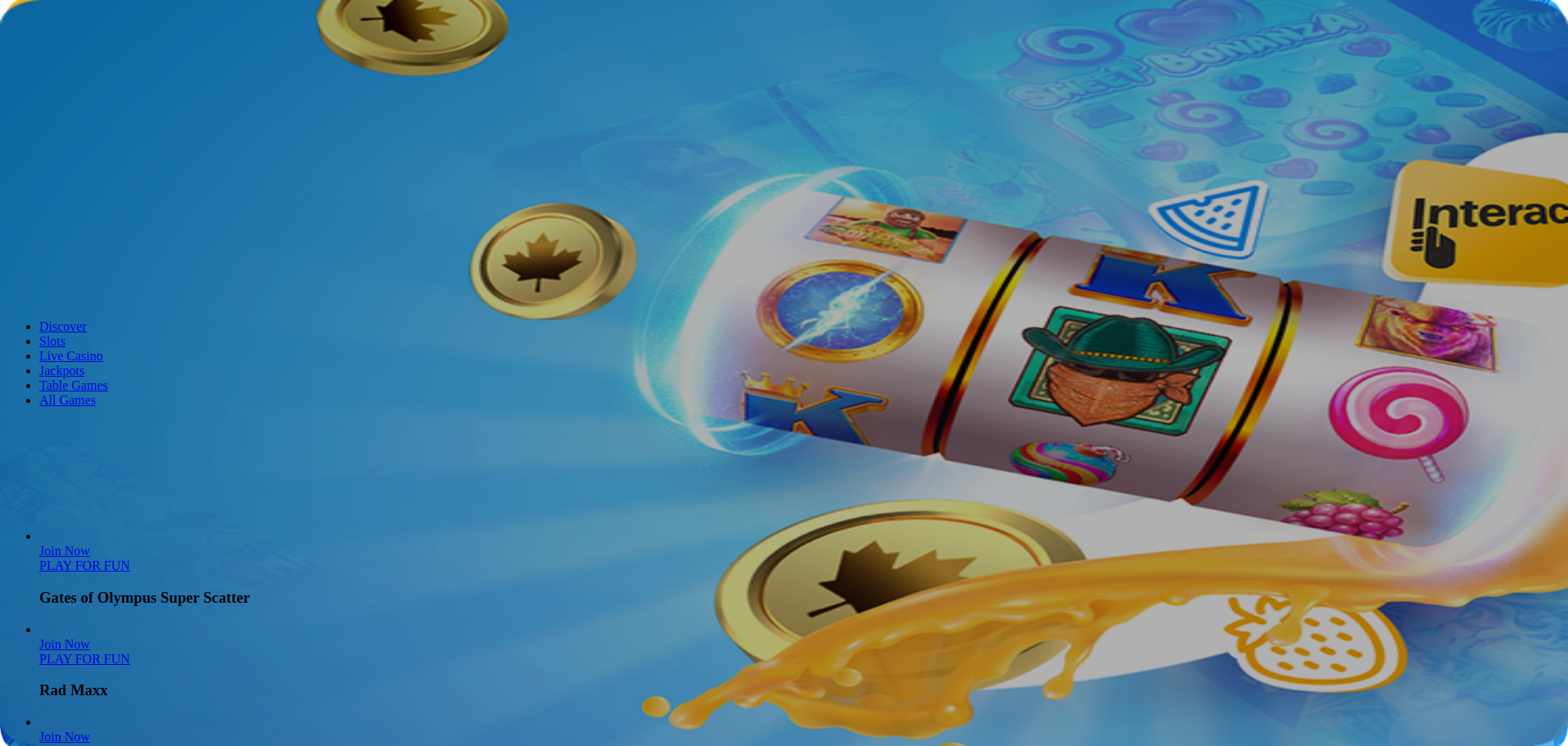
click at [123, 438] on input "Search" at bounding box center [65, 429] width 116 height 17
type input "*"
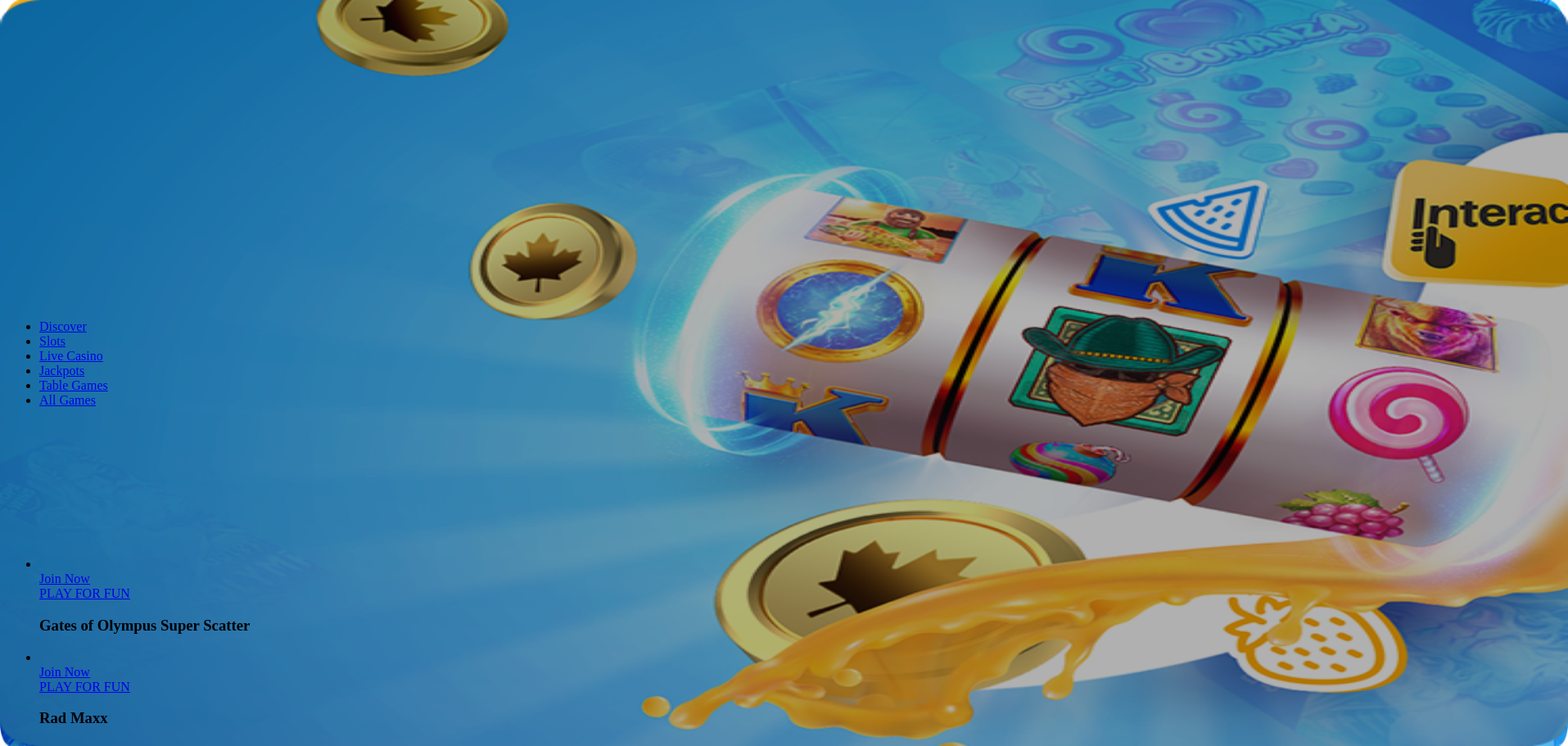
type input "*"
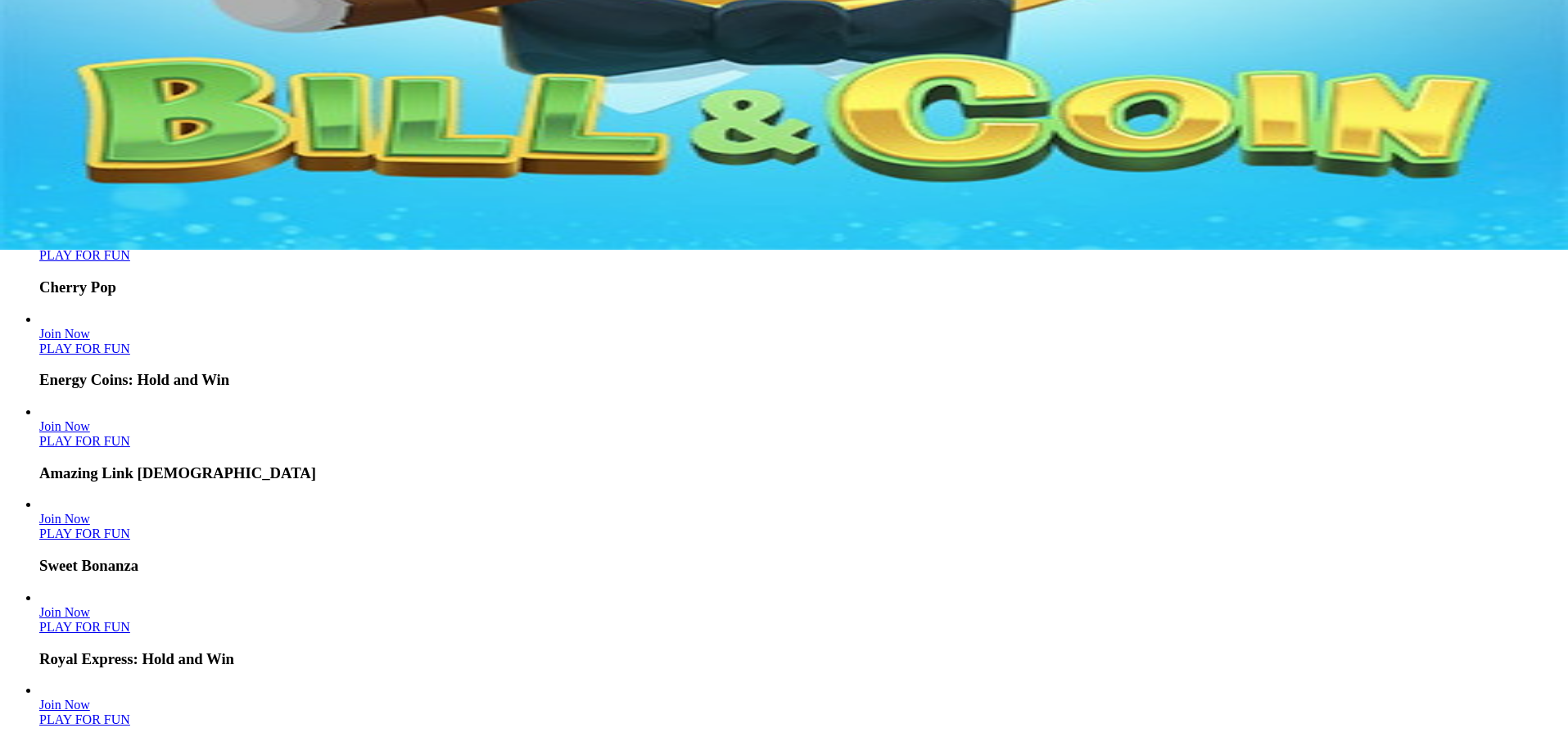
scroll to position [737, 0]
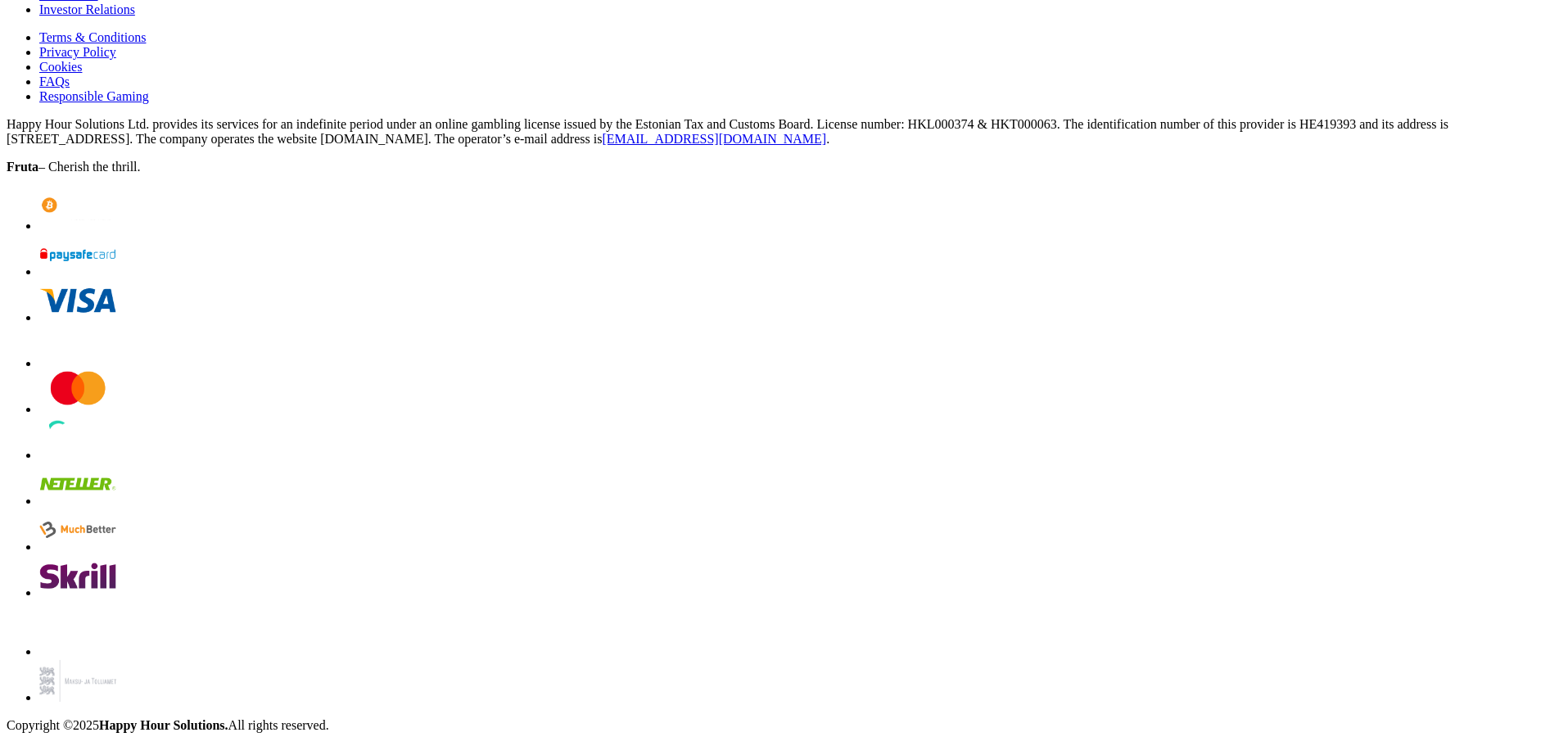
scroll to position [4093, 0]
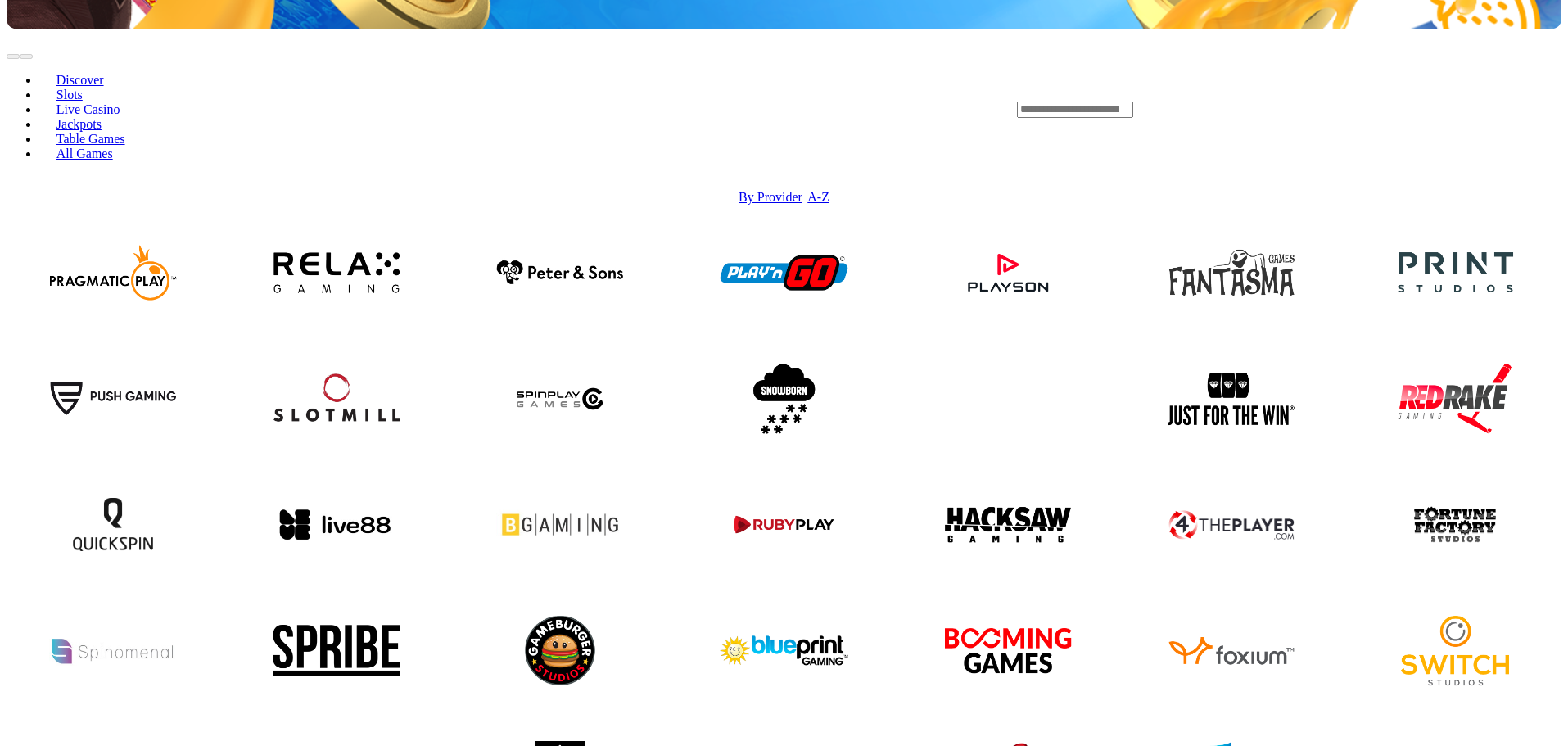
scroll to position [735, 0]
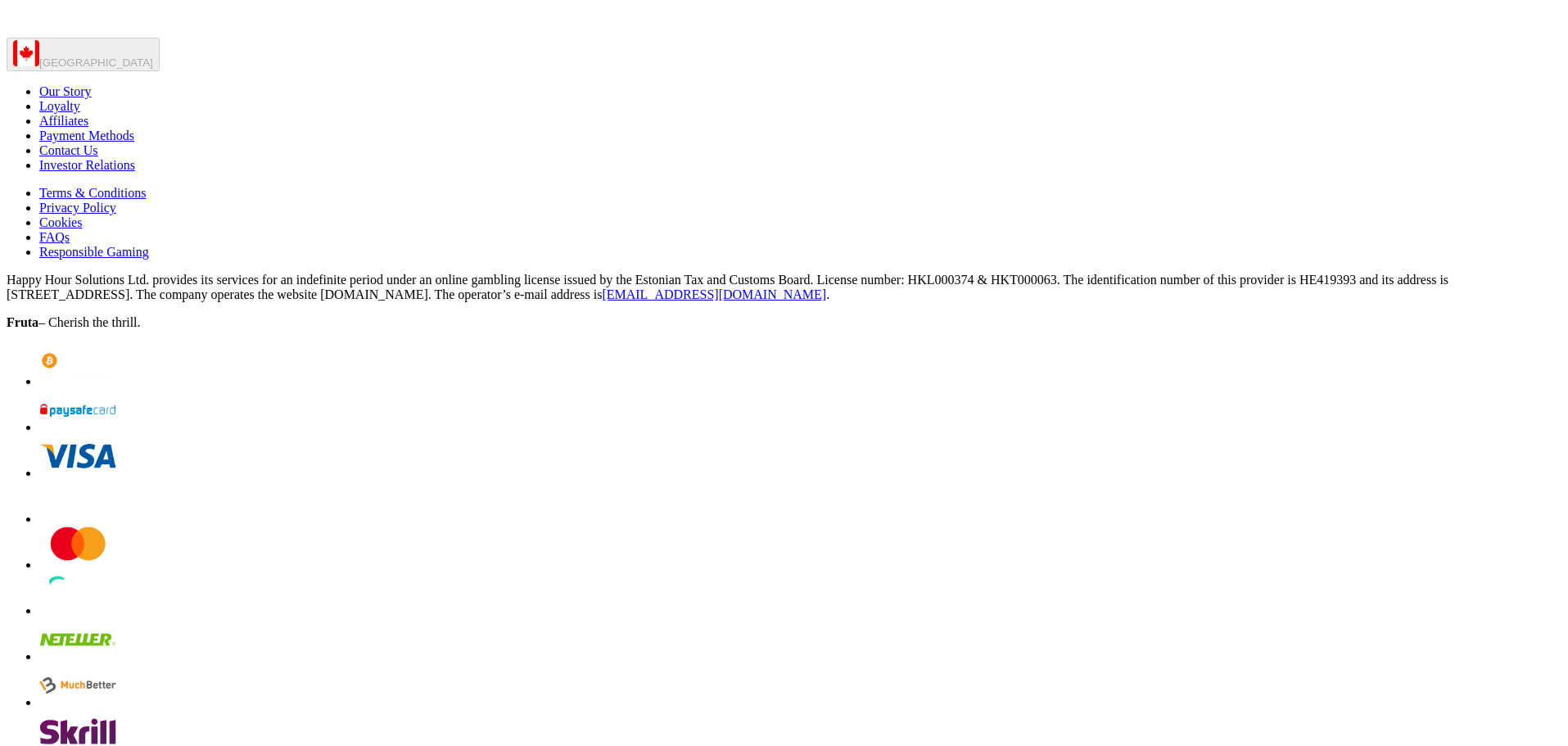
scroll to position [1310, 0]
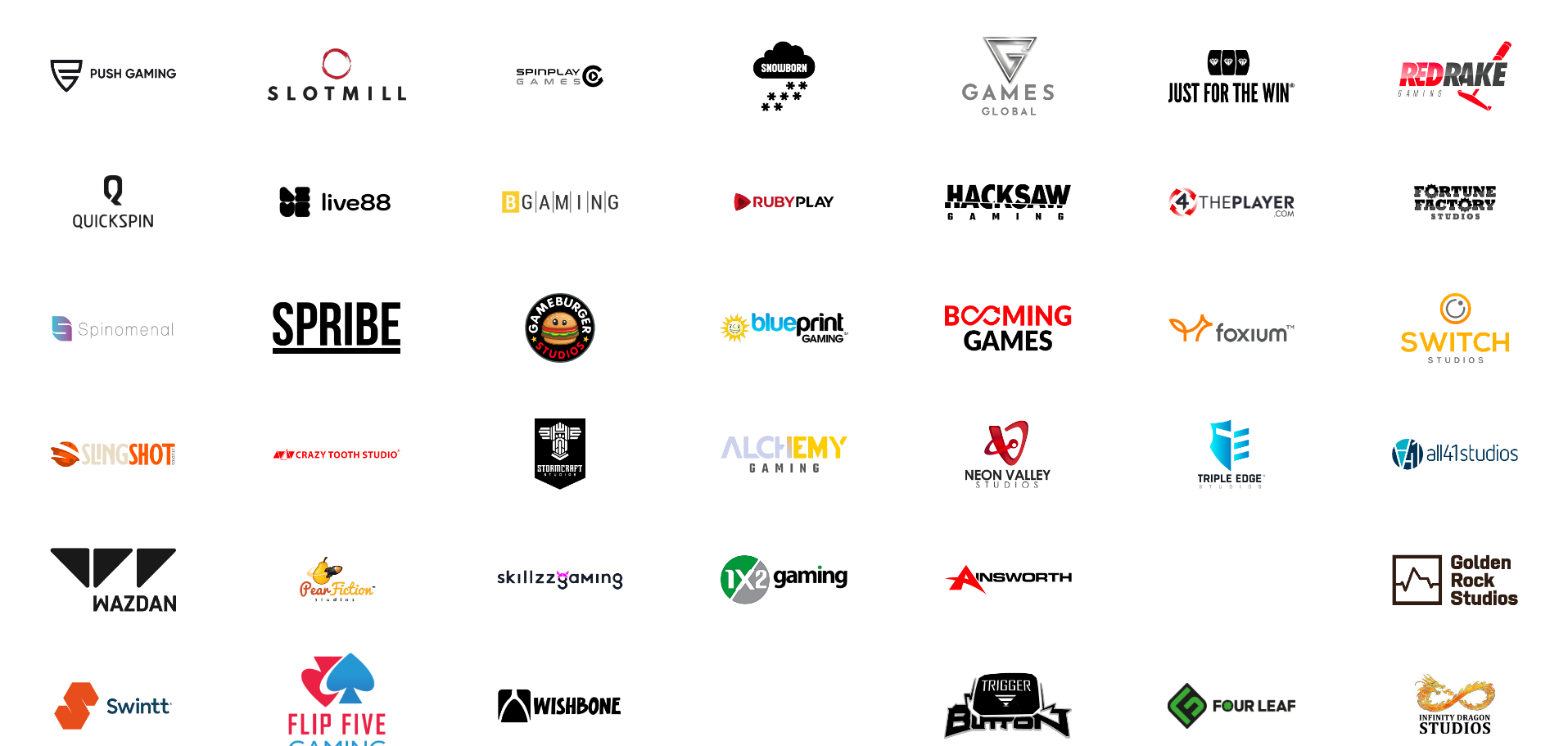
scroll to position [982, 0]
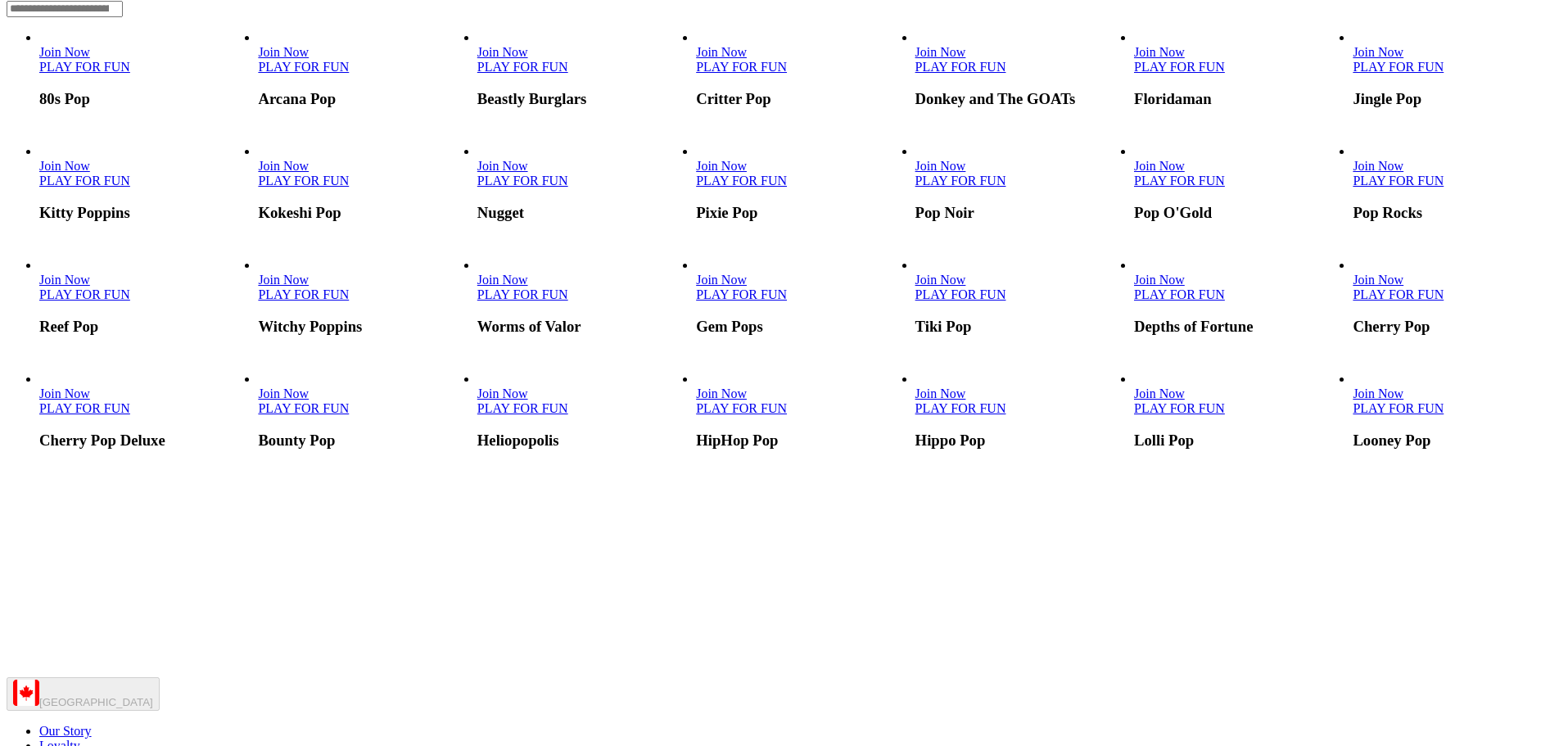
scroll to position [246, 0]
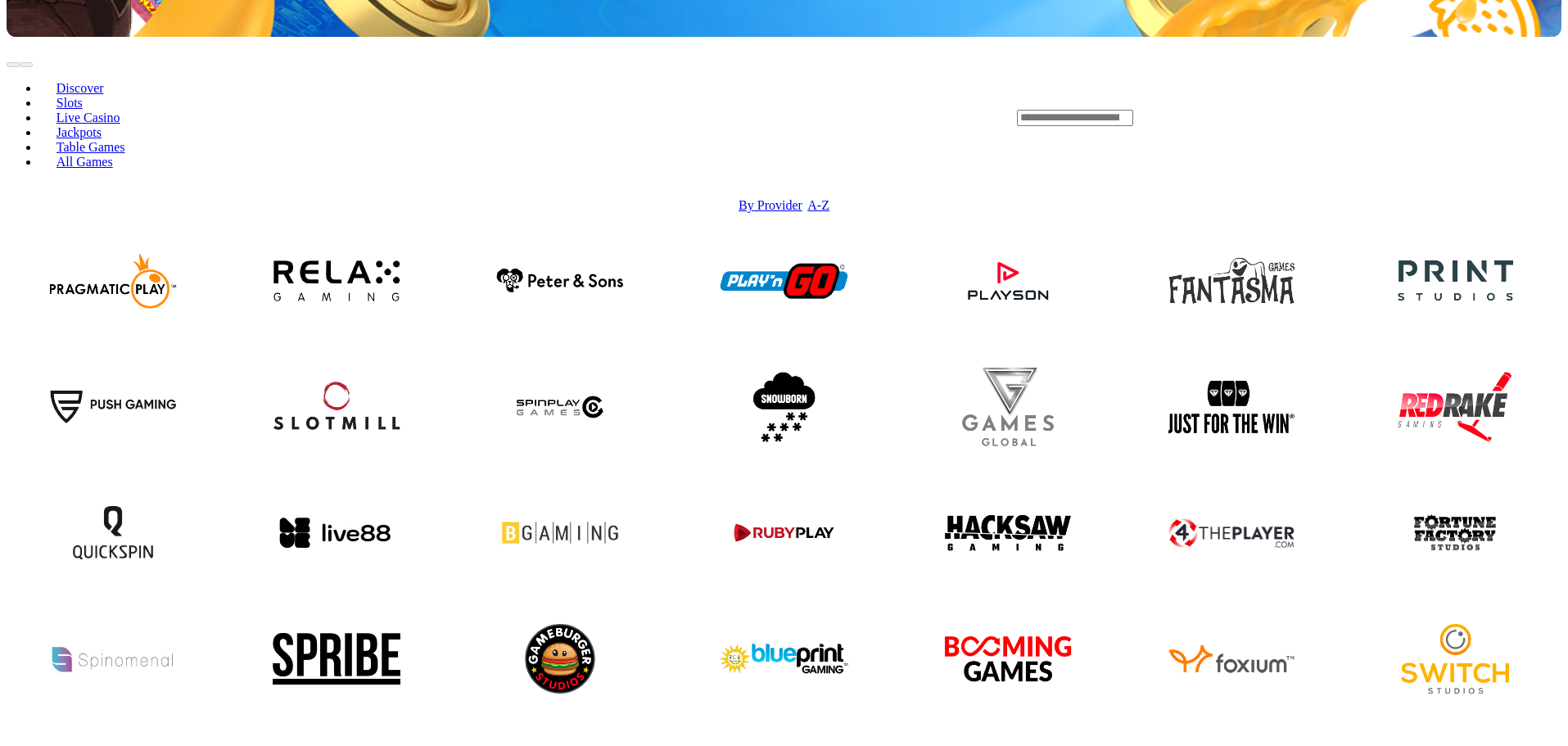
scroll to position [327, 0]
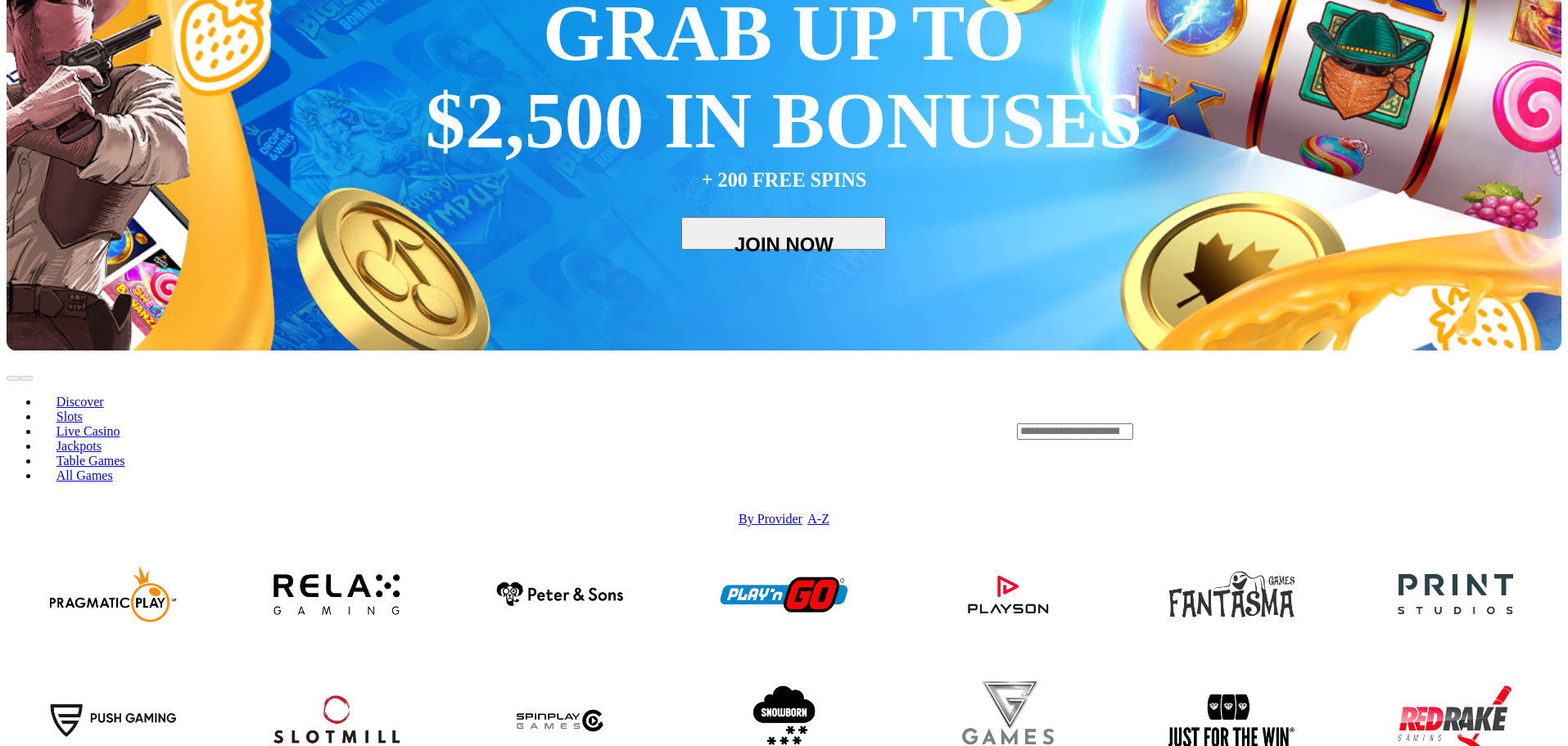
click at [1133, 423] on input "Search" at bounding box center [1075, 431] width 116 height 17
type input "*"
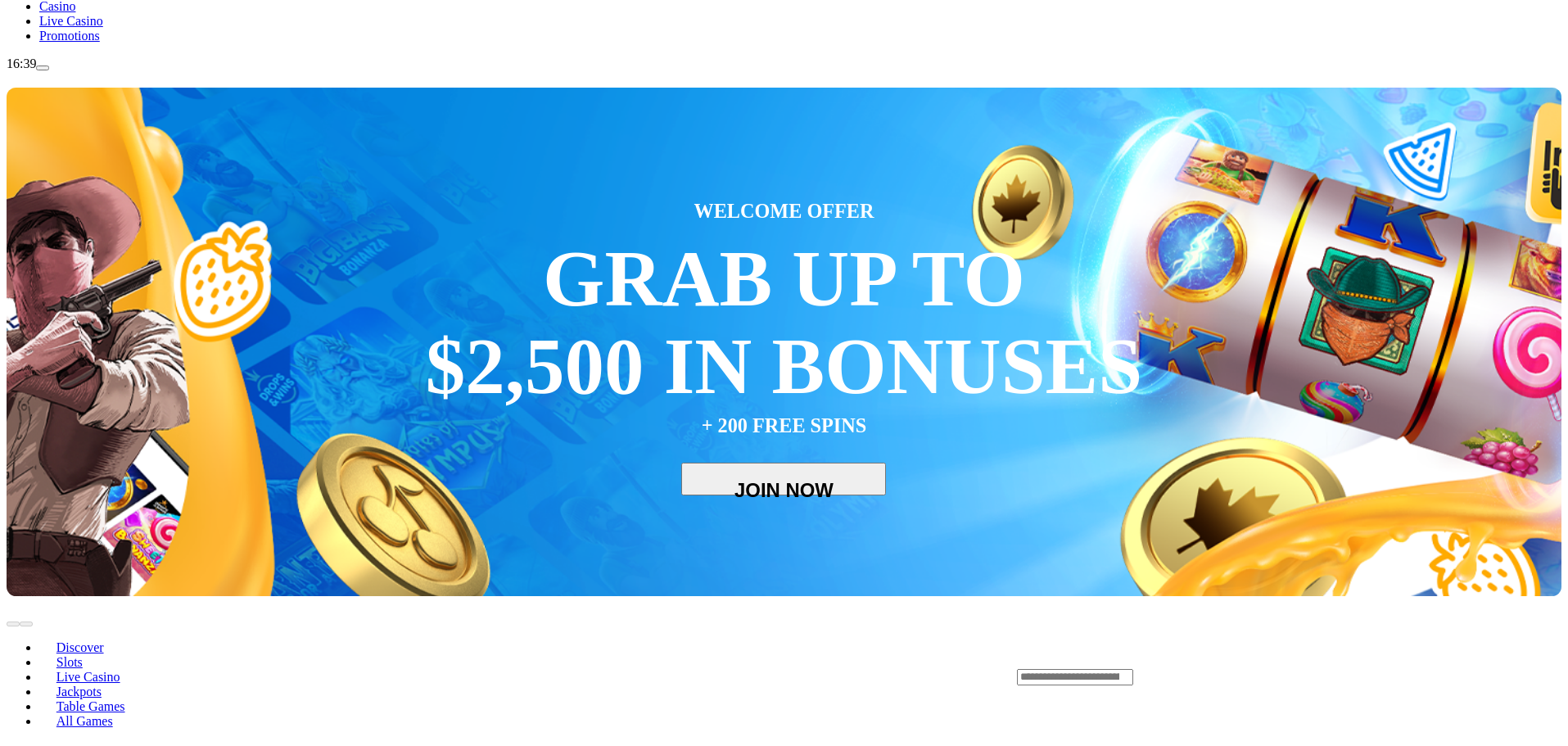
click at [87, 28] on span "Live Casino" at bounding box center [71, 21] width 64 height 14
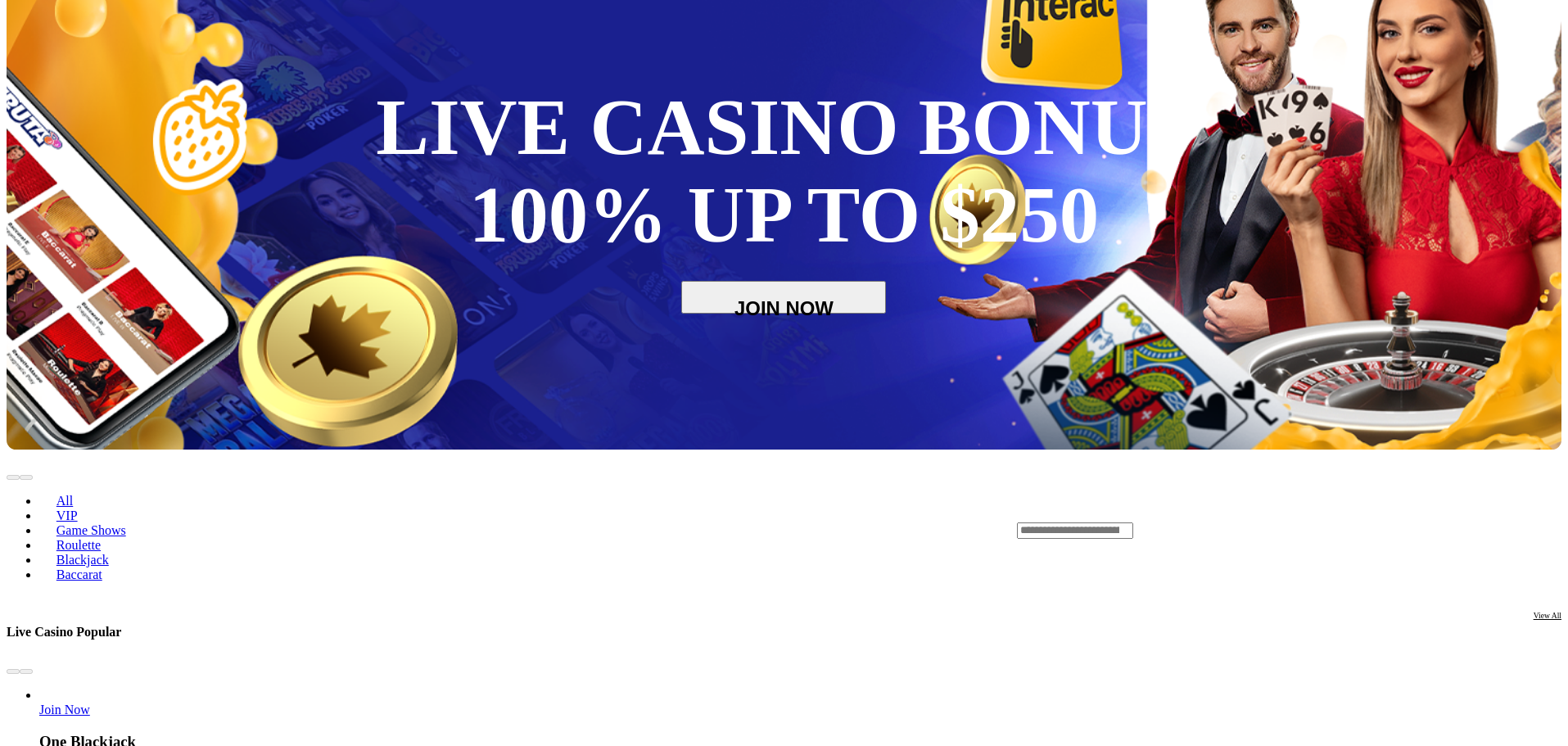
scroll to position [164, 0]
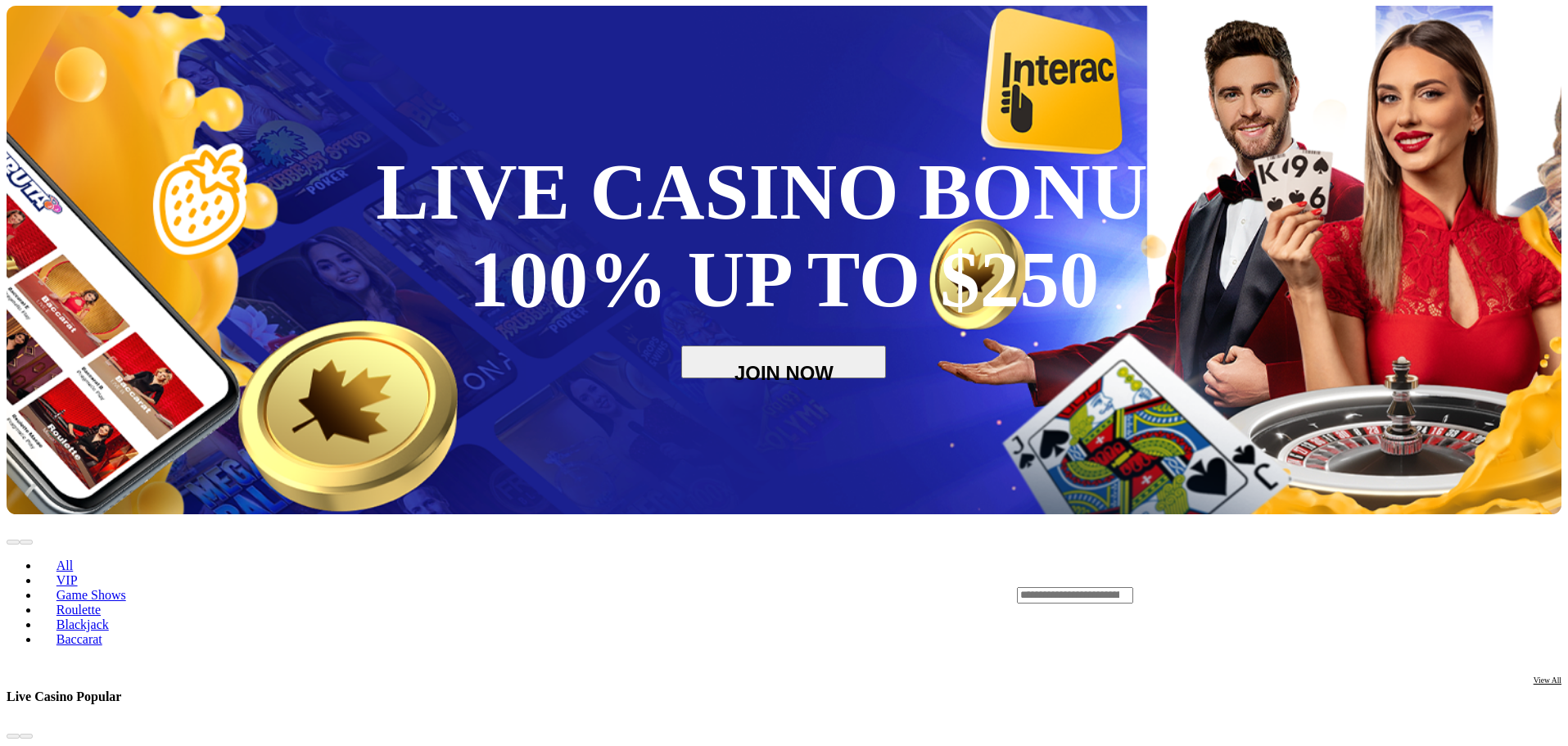
click at [1197, 586] on div "Lobby" at bounding box center [1289, 595] width 544 height 17
click at [1133, 587] on input "Search" at bounding box center [1075, 596] width 116 height 17
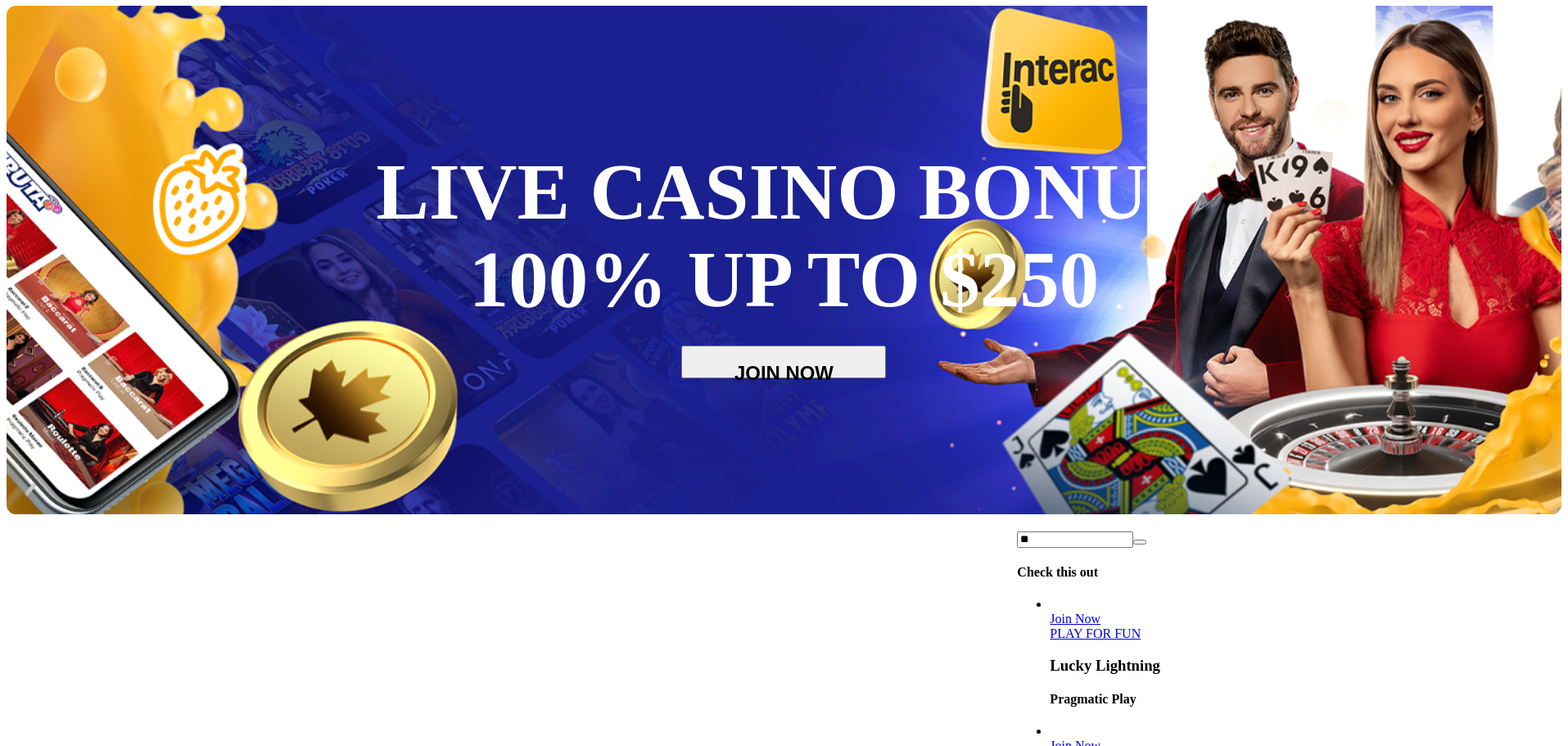
type input "*"
type input "*********"
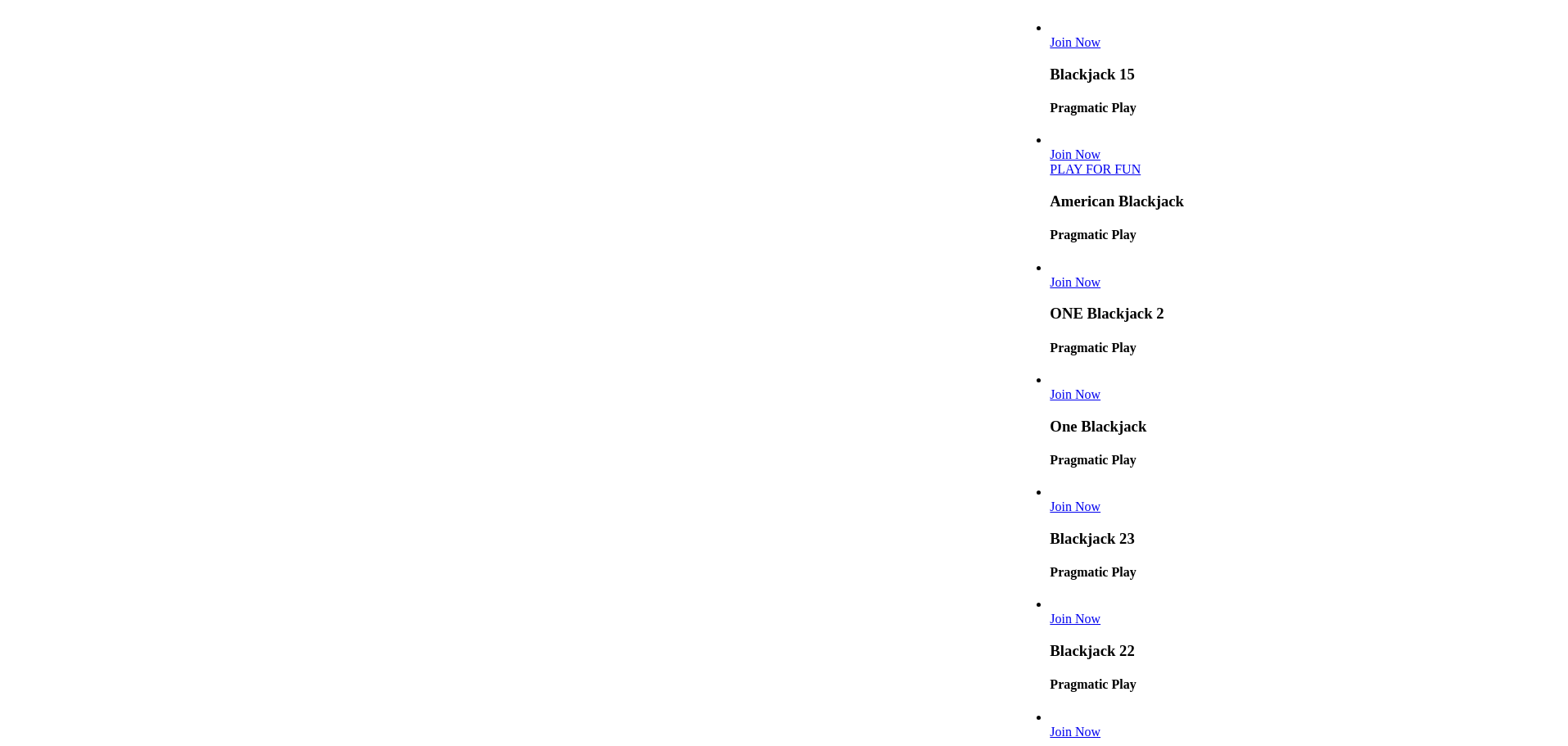
scroll to position [573, 0]
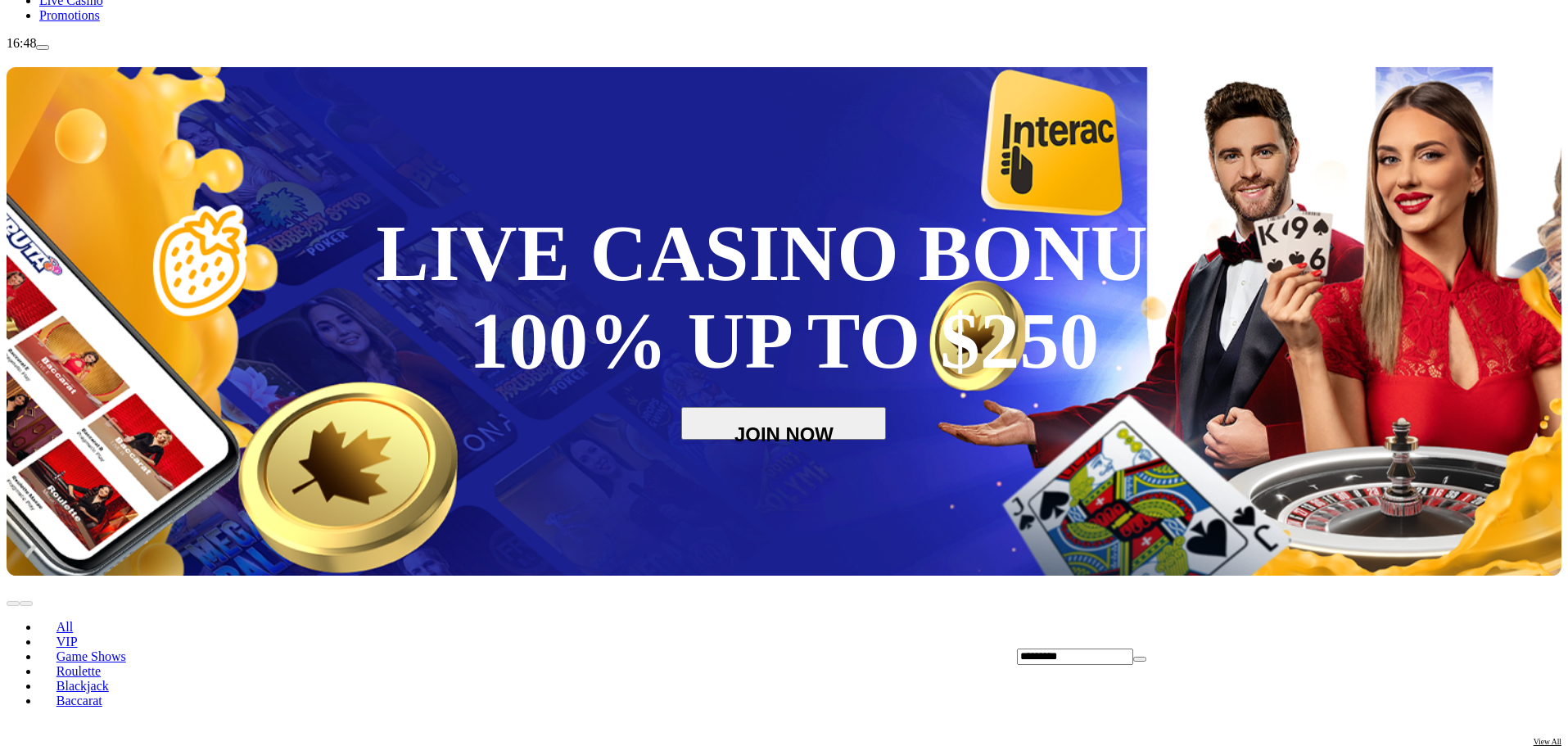
scroll to position [82, 0]
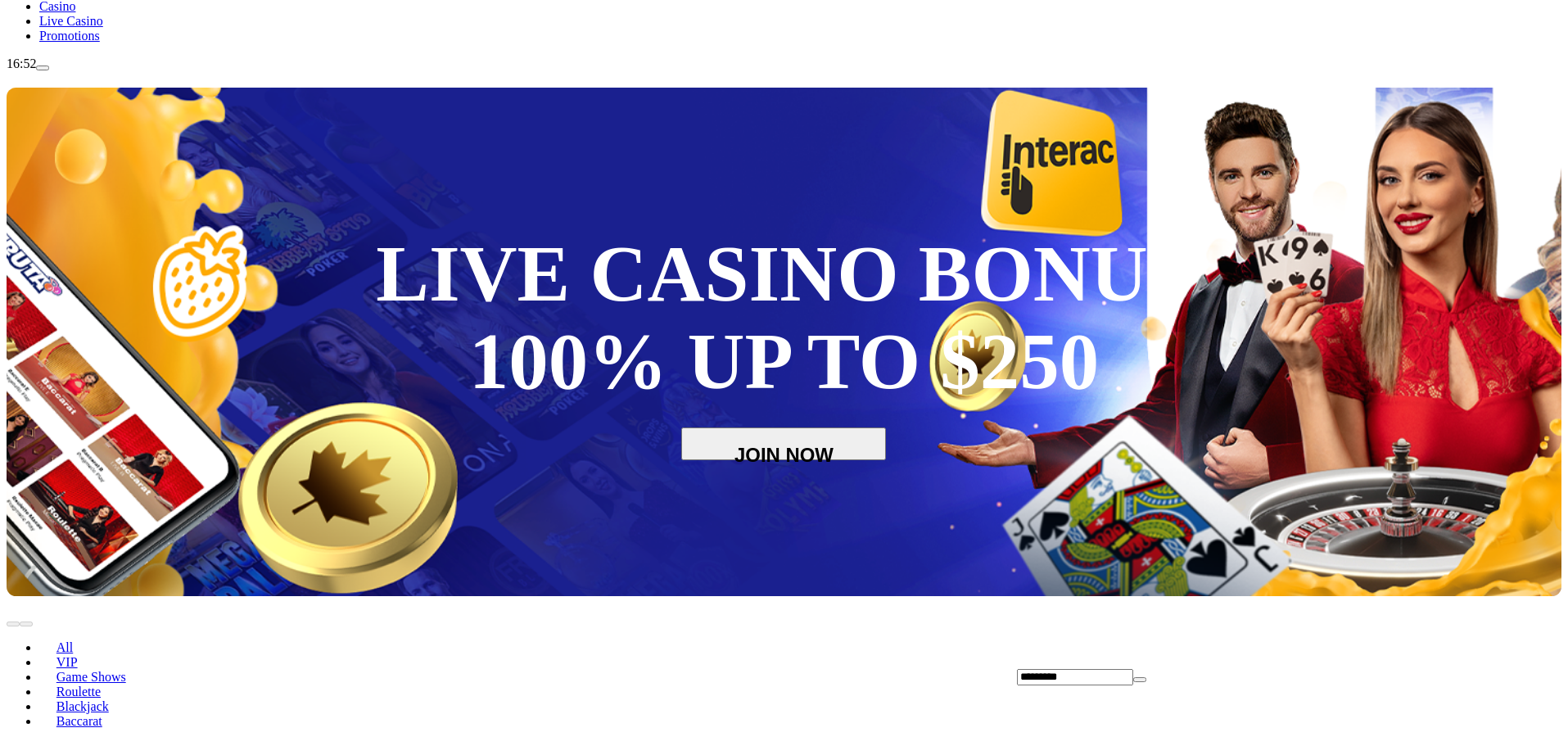
click at [84, 655] on span "VIP" at bounding box center [66, 661] width 34 height 14
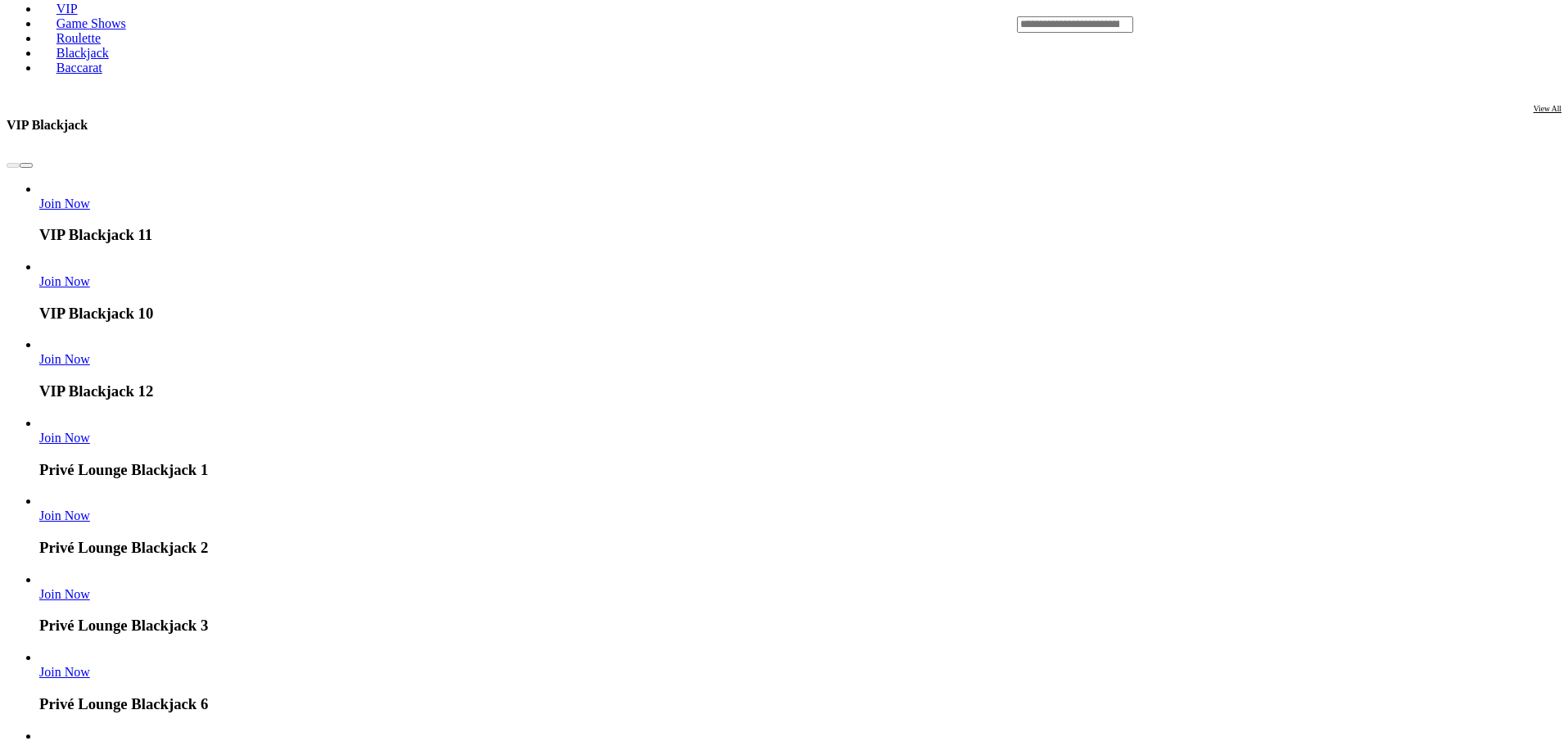
scroll to position [82, 0]
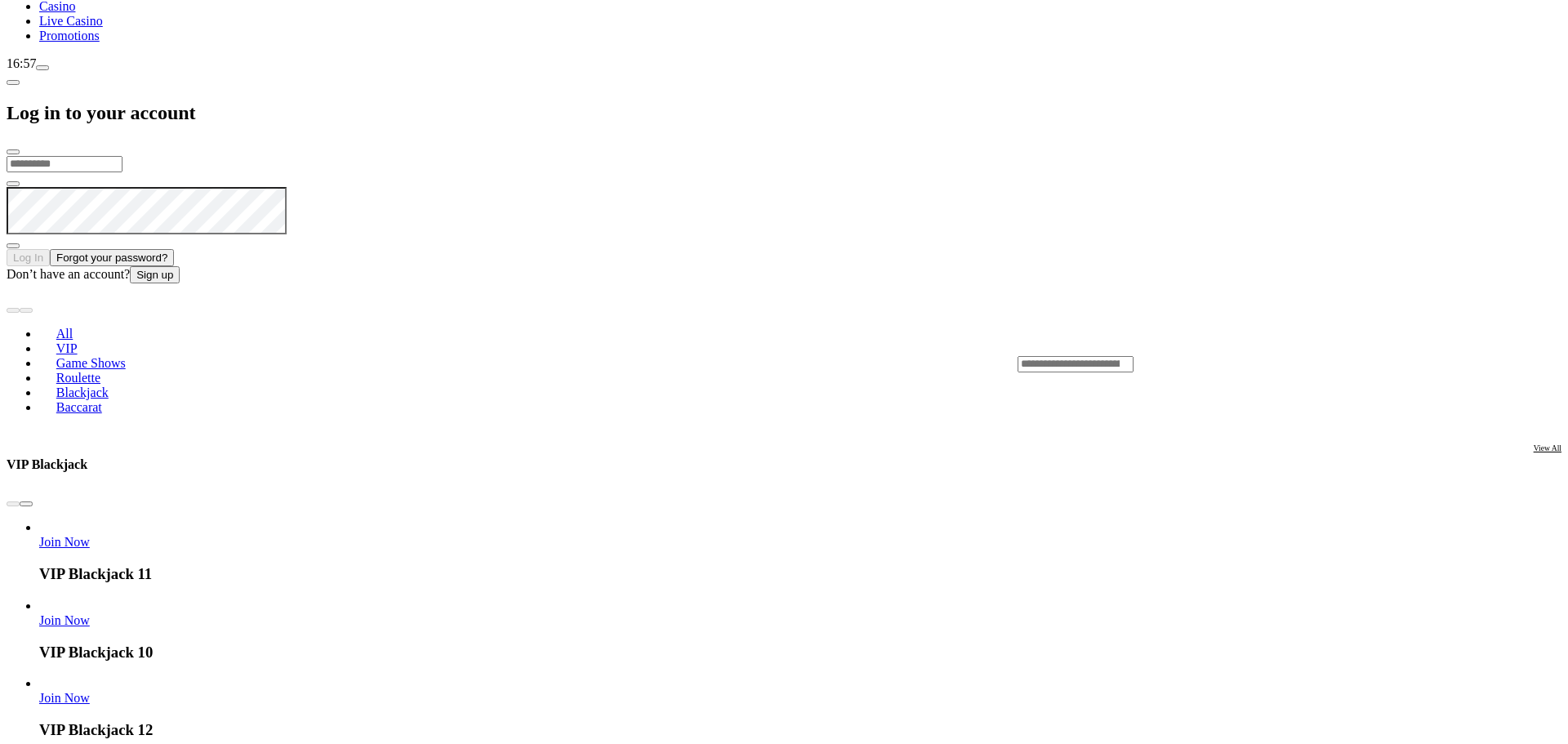
click at [123, 156] on input "email" at bounding box center [65, 164] width 116 height 17
type input "**********"
click at [50, 249] on button "Log In" at bounding box center [28, 258] width 43 height 17
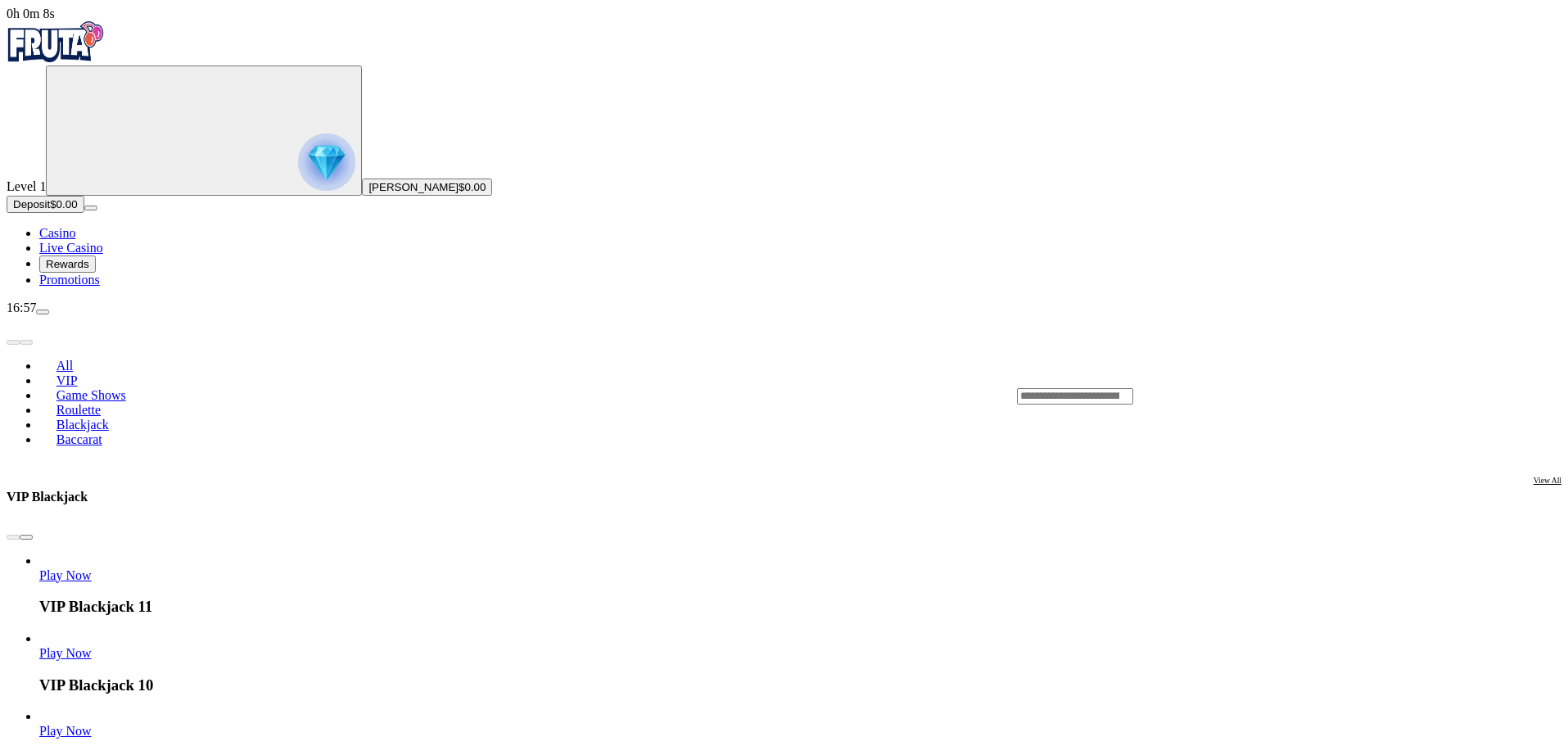
click at [76, 240] on span "Casino" at bounding box center [57, 233] width 36 height 14
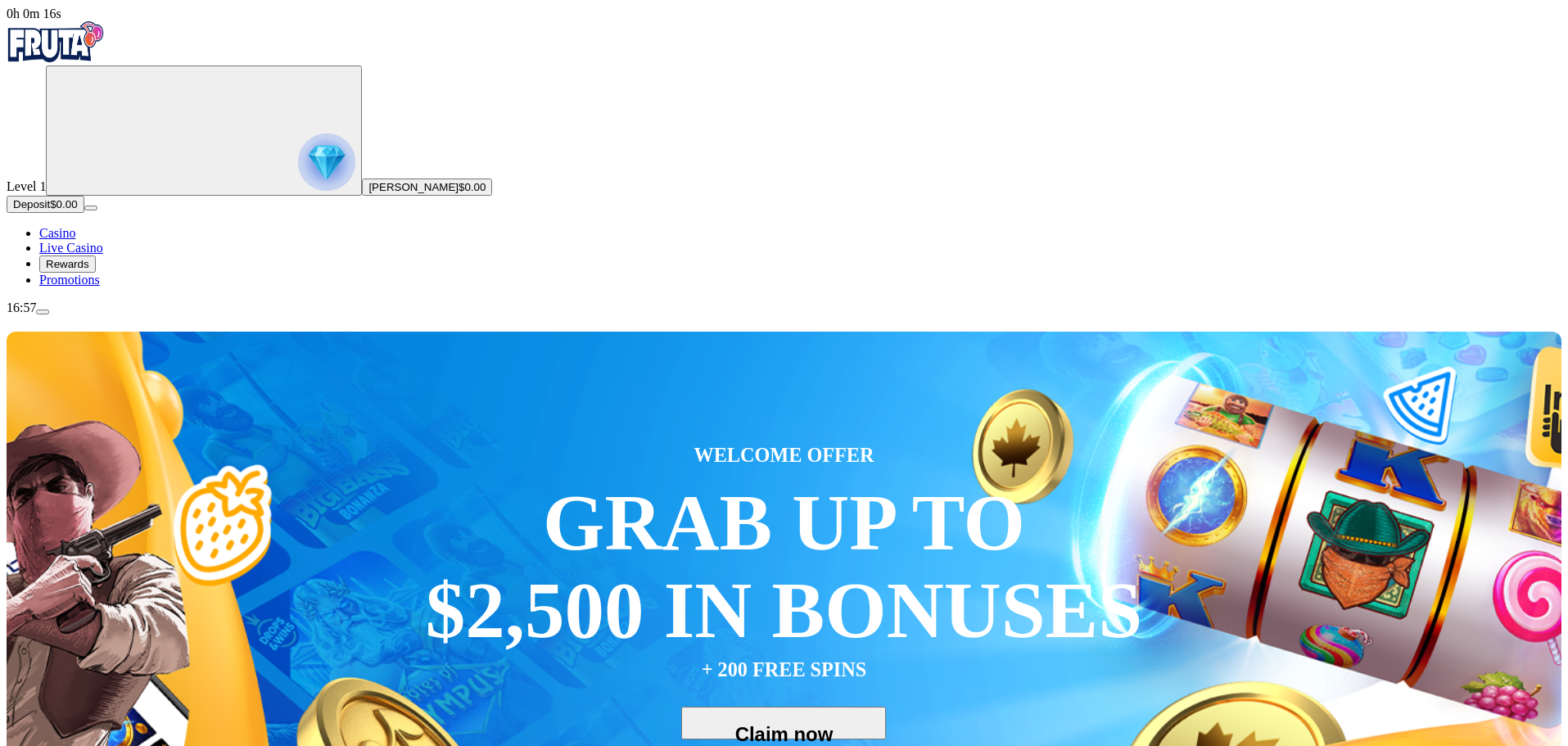
click at [96, 287] on span "Promotions" at bounding box center [69, 279] width 61 height 14
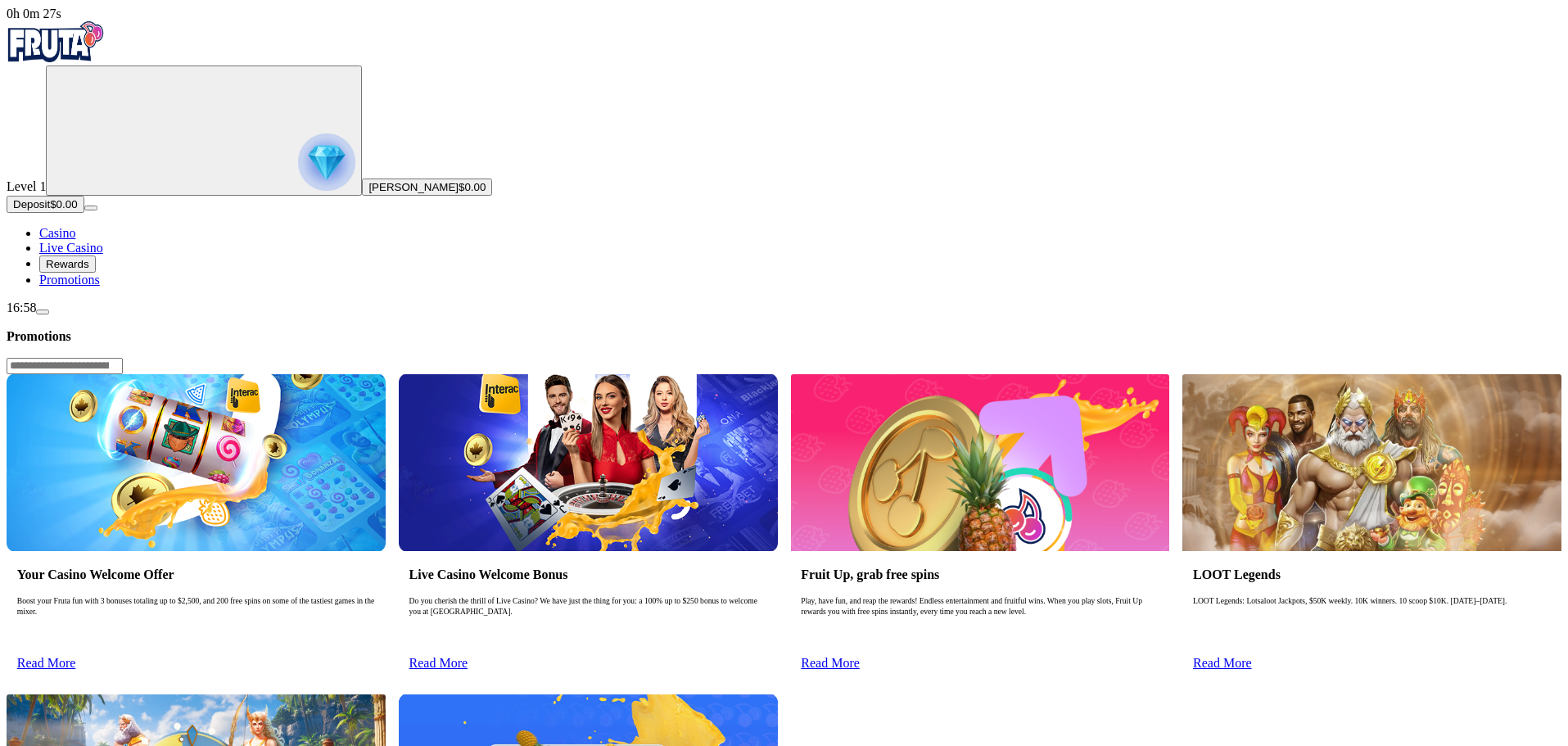
click at [1252, 655] on span "Read More" at bounding box center [1222, 662] width 59 height 14
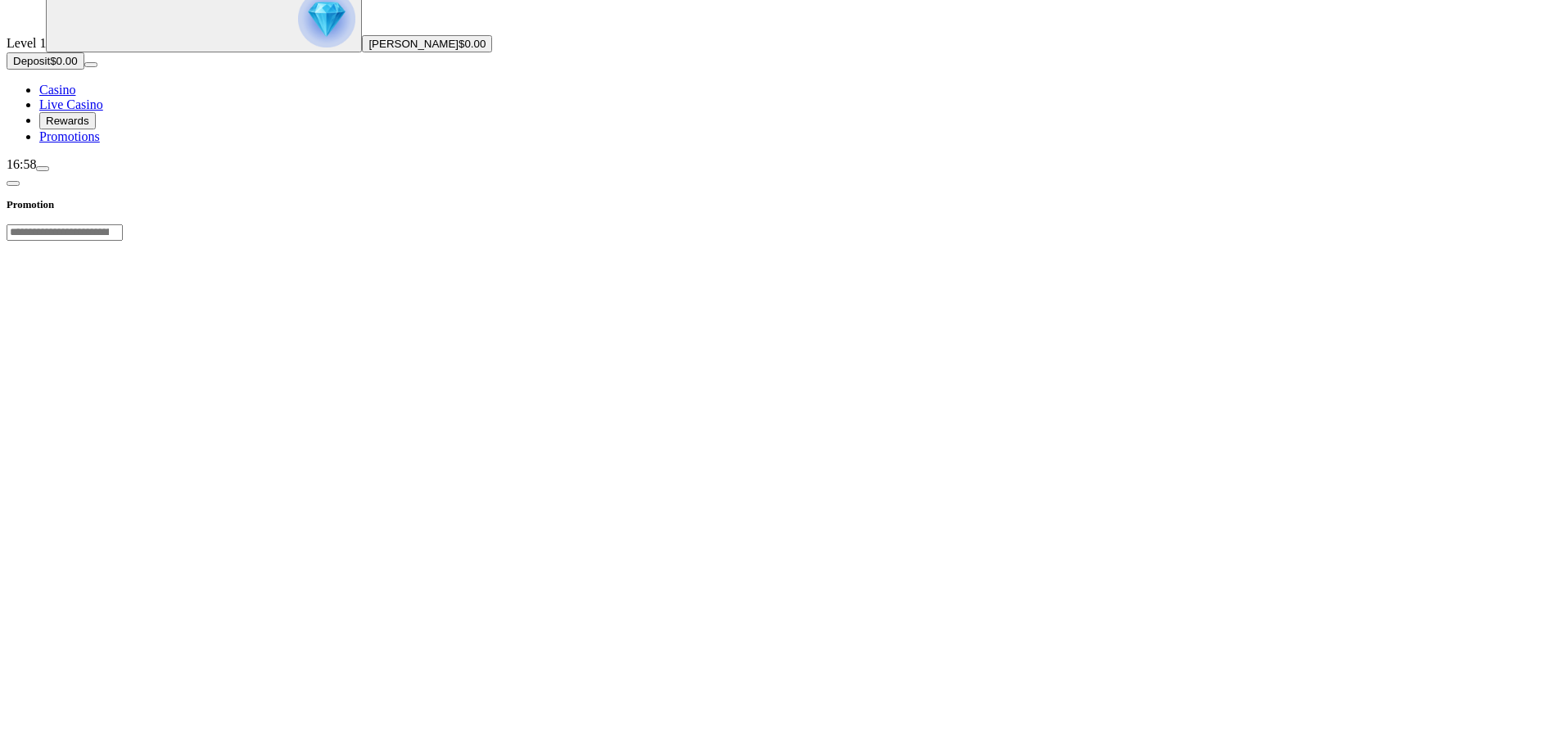
scroll to position [246, 0]
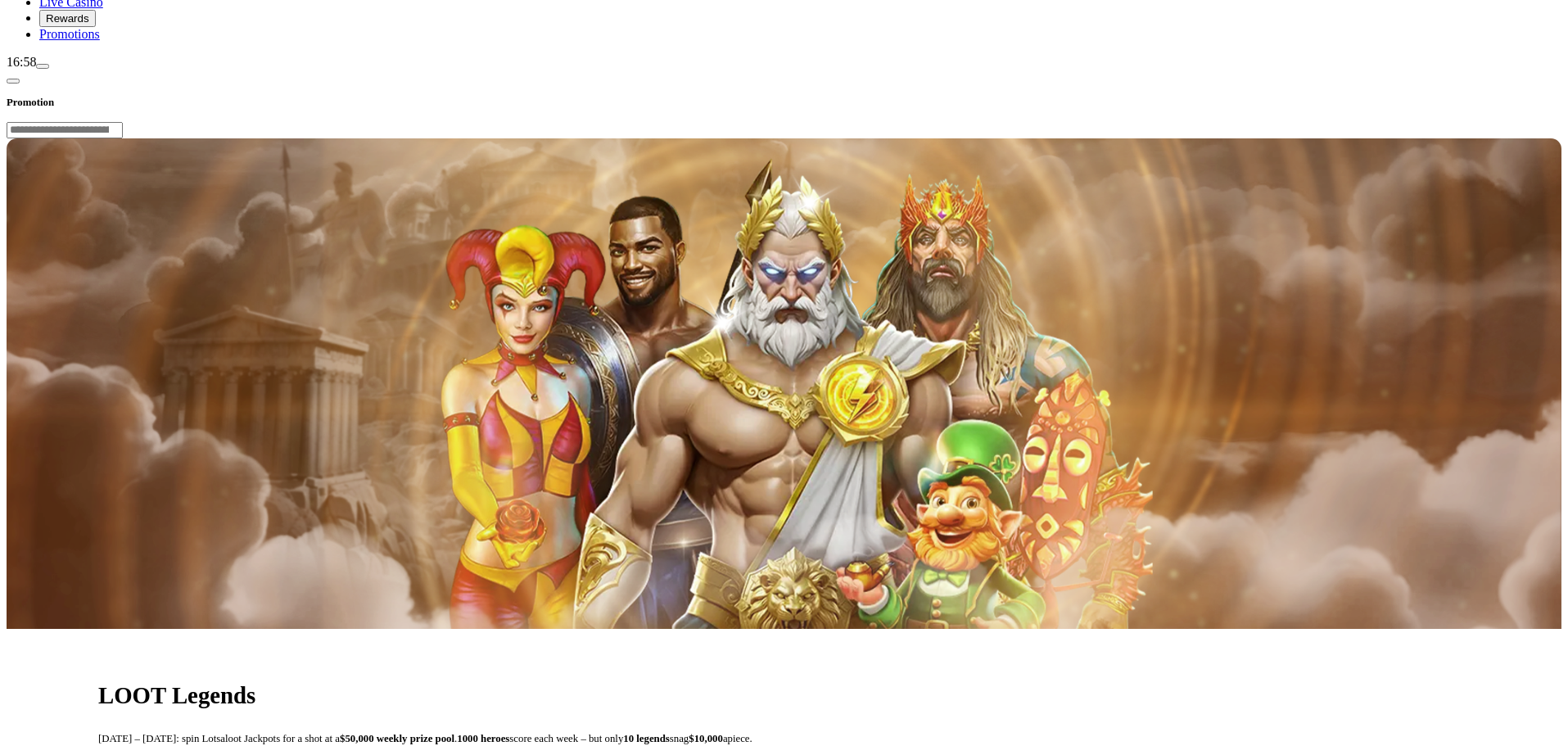
click at [13, 81] on span "chevron-left icon" at bounding box center [13, 81] width 0 height 0
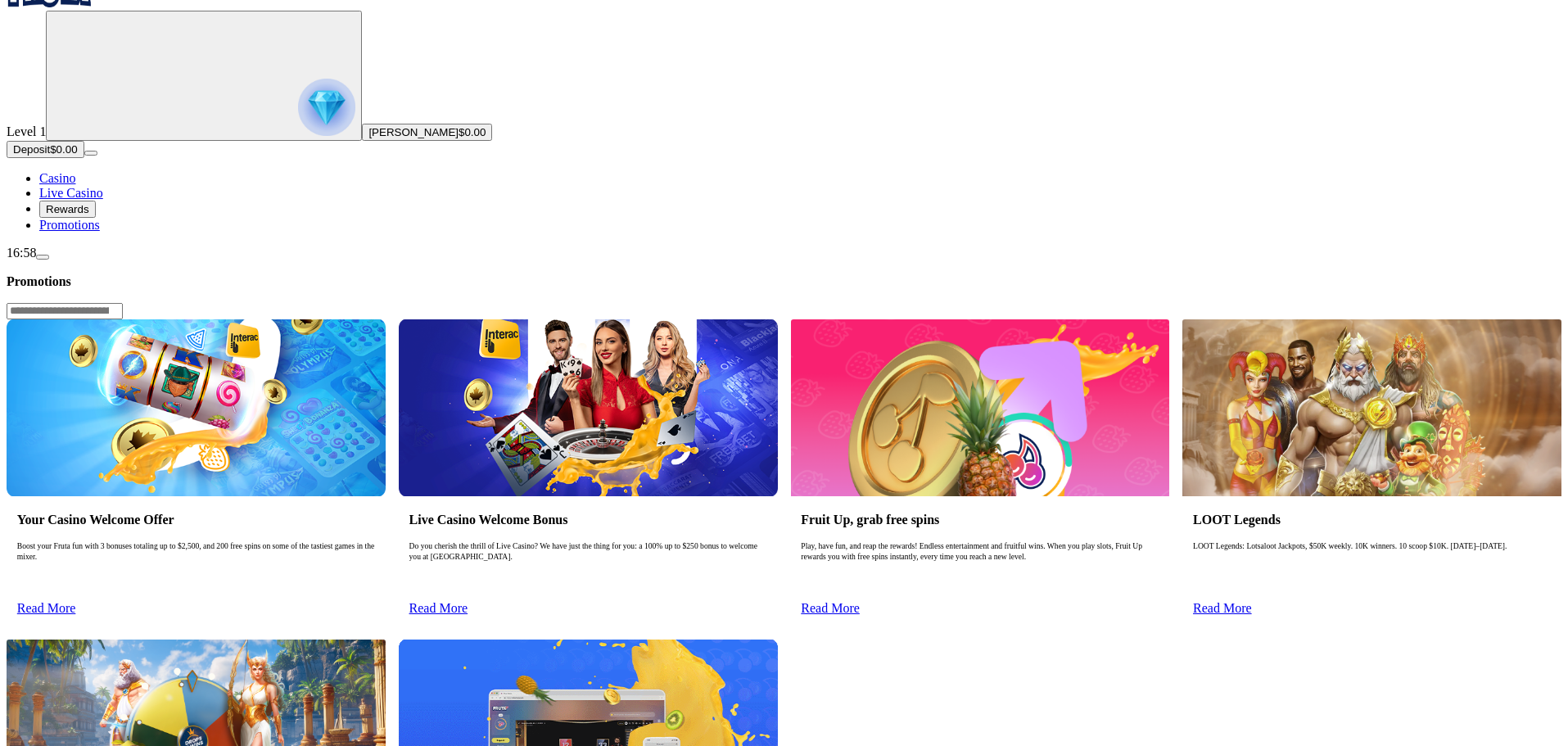
scroll to position [82, 0]
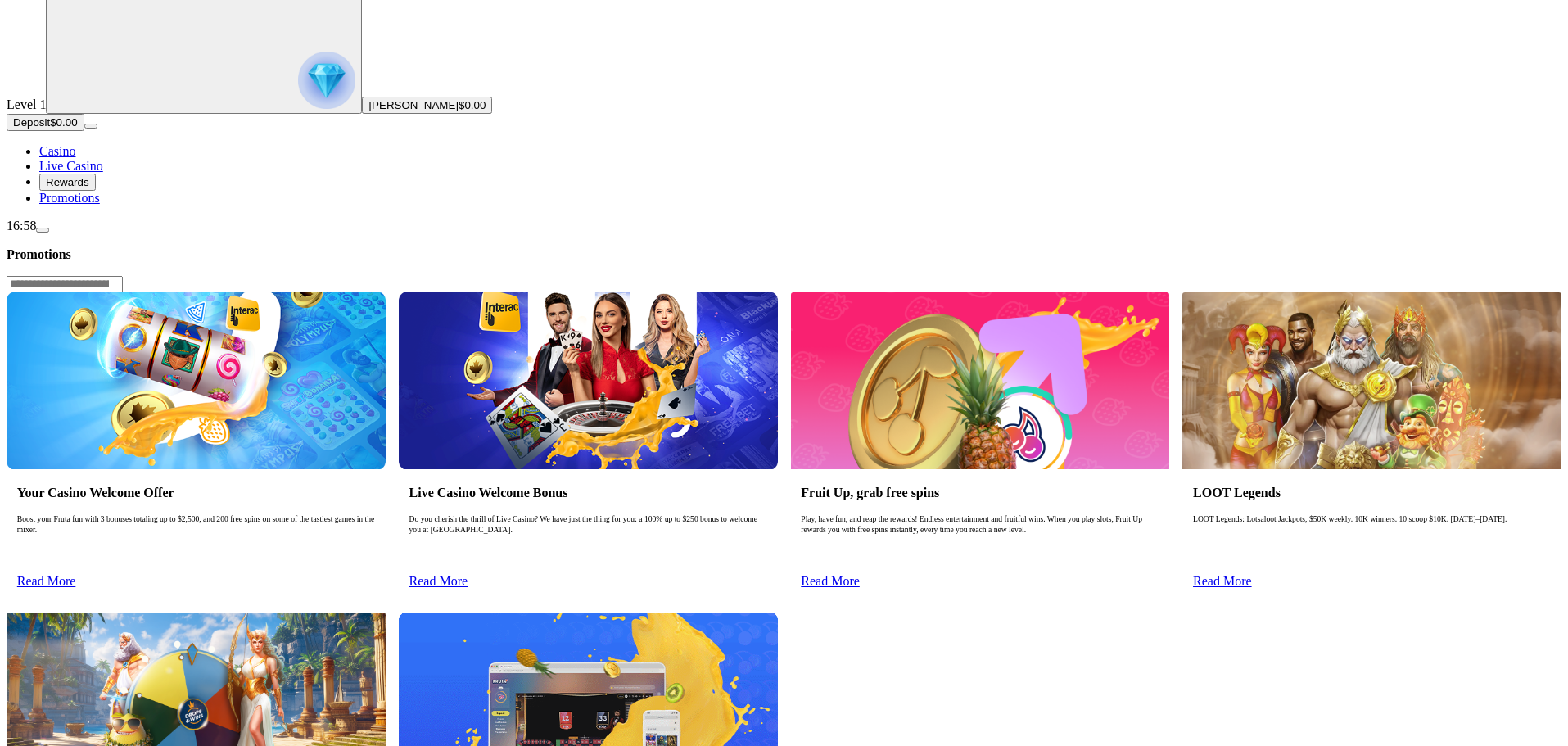
click at [1252, 574] on span "Read More" at bounding box center [1222, 581] width 59 height 14
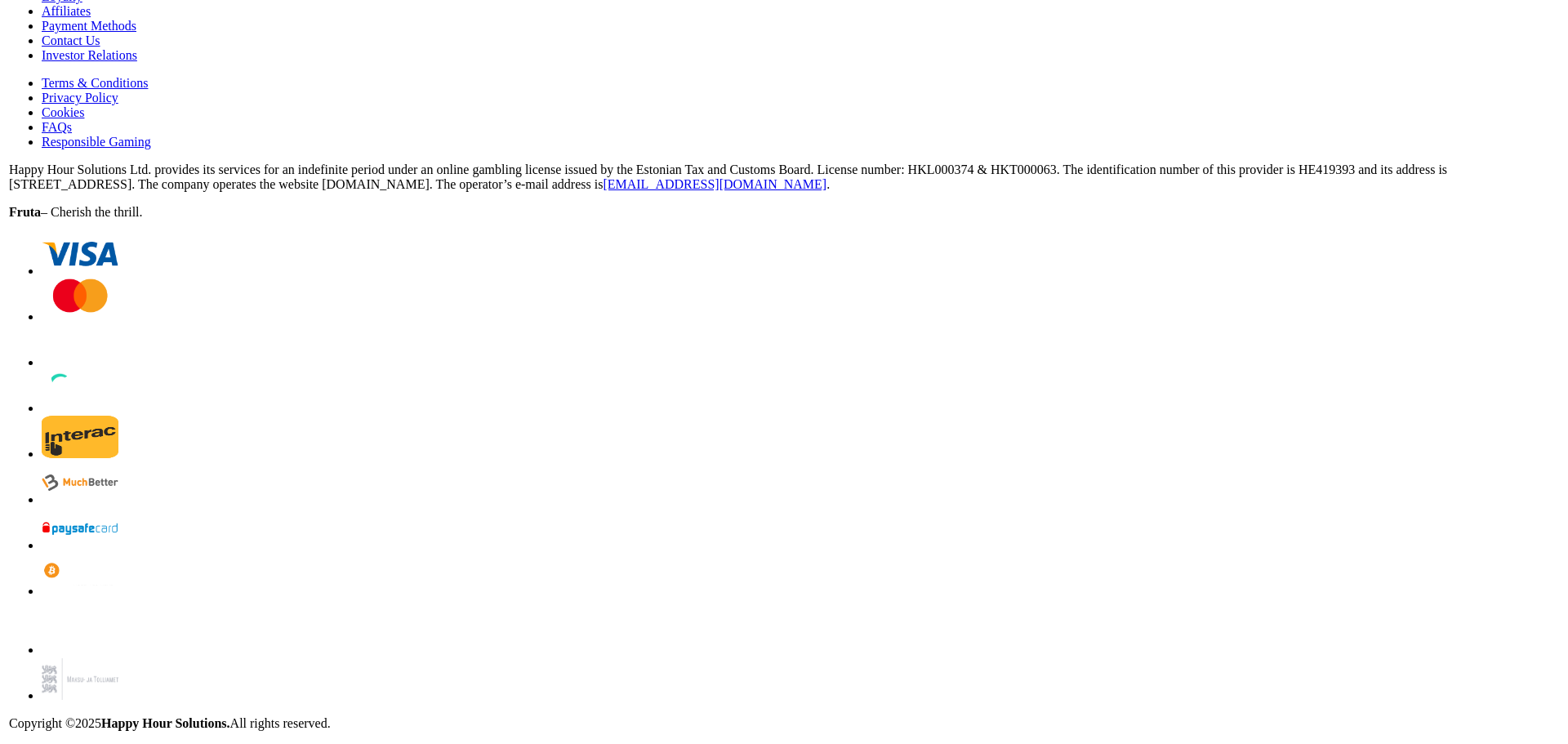
scroll to position [2467, 0]
